Goal: Information Seeking & Learning: Learn about a topic

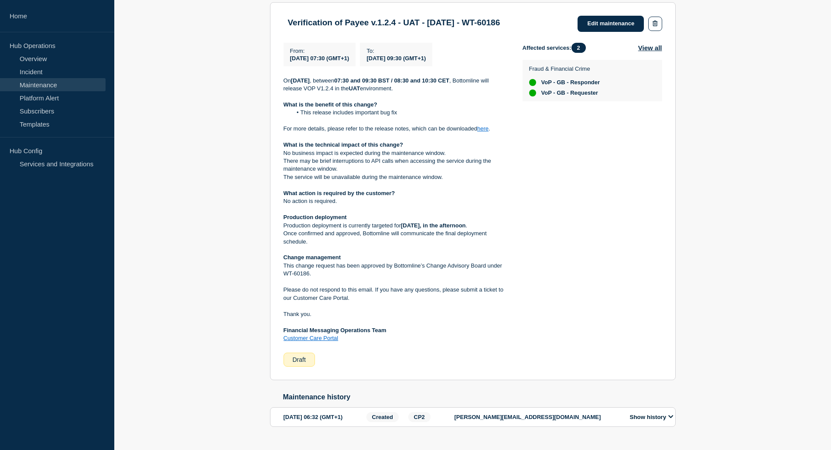
scroll to position [175, 0]
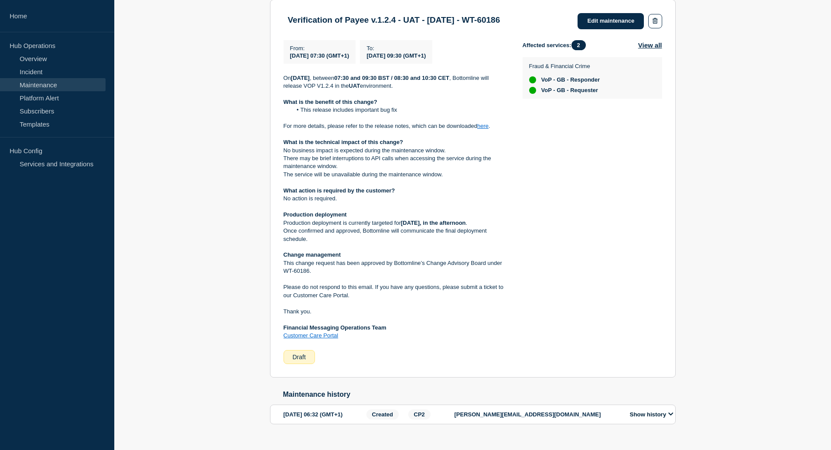
click at [319, 101] on strong "What is the benefit of this change?" at bounding box center [331, 102] width 94 height 7
click at [330, 110] on li "This release includes important bug fix" at bounding box center [400, 110] width 217 height 8
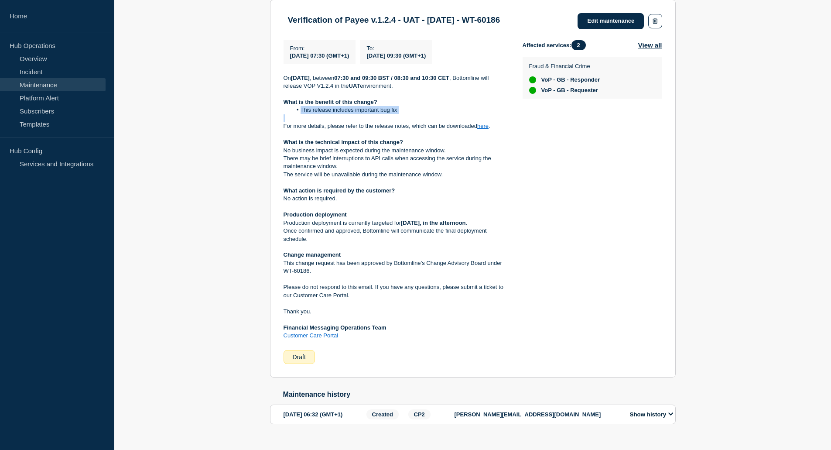
click at [330, 110] on li "This release includes important bug fix" at bounding box center [400, 110] width 217 height 8
click at [300, 132] on p at bounding box center [396, 134] width 225 height 8
click at [281, 123] on section "Verification of Payee v.1.2.4 - UAT - [DATE] - WT-60186 Edit maintenance From :…" at bounding box center [473, 189] width 406 height 378
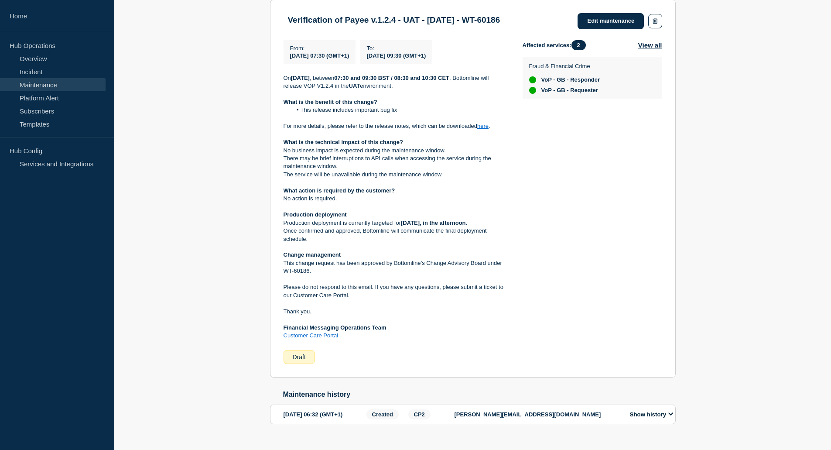
click at [486, 127] on link "here" at bounding box center [482, 126] width 11 height 7
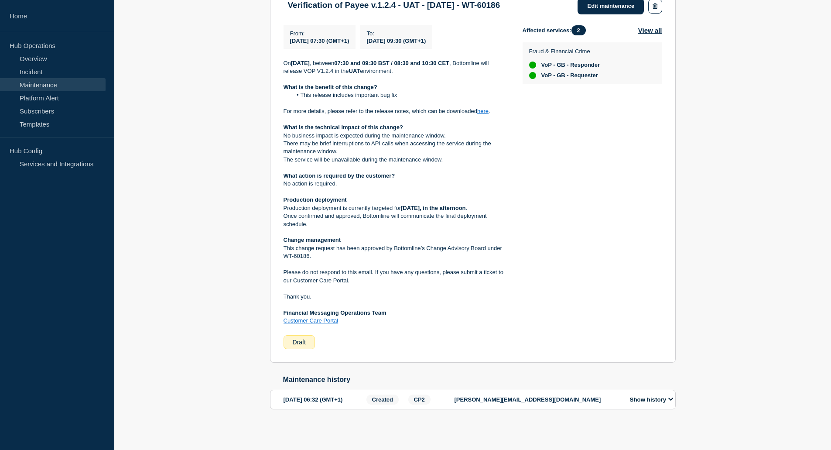
scroll to position [199, 0]
